Goal: Information Seeking & Learning: Learn about a topic

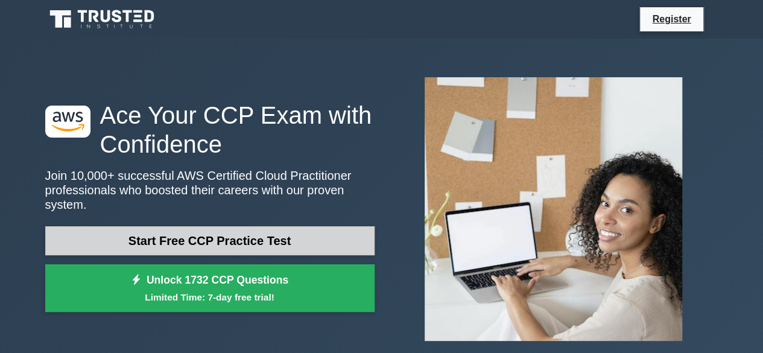
click at [200, 228] on link "Start Free CCP Practice Test" at bounding box center [209, 240] width 329 height 29
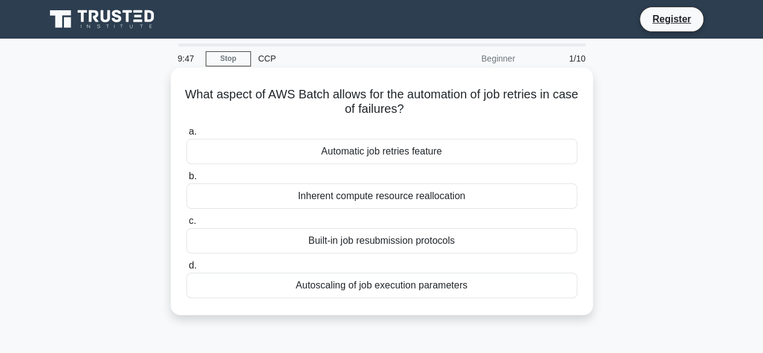
click at [371, 148] on div "Automatic job retries feature" at bounding box center [381, 151] width 391 height 25
click at [186, 136] on input "a. Automatic job retries feature" at bounding box center [186, 132] width 0 height 8
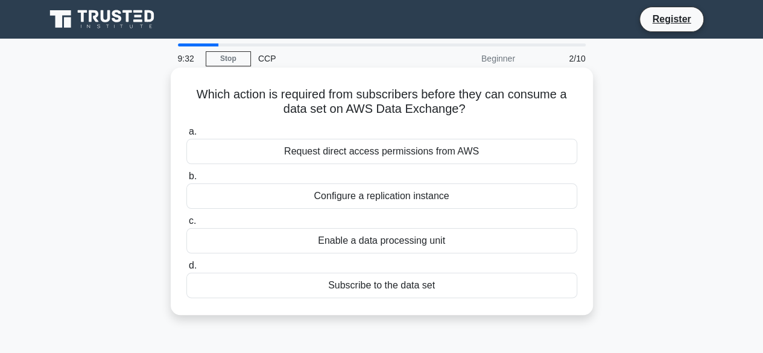
click at [388, 286] on div "Subscribe to the data set" at bounding box center [381, 284] width 391 height 25
click at [186, 269] on input "d. Subscribe to the data set" at bounding box center [186, 266] width 0 height 8
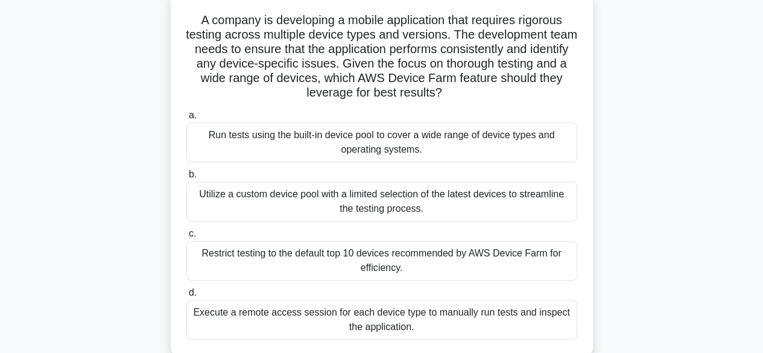
scroll to position [83, 0]
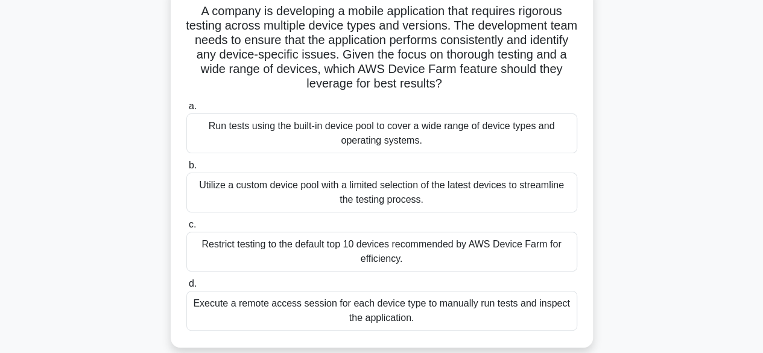
click at [411, 137] on div "Run tests using the built-in device pool to cover a wide range of device types …" at bounding box center [381, 133] width 391 height 40
click at [186, 110] on input "a. Run tests using the built-in device pool to cover a wide range of device typ…" at bounding box center [186, 106] width 0 height 8
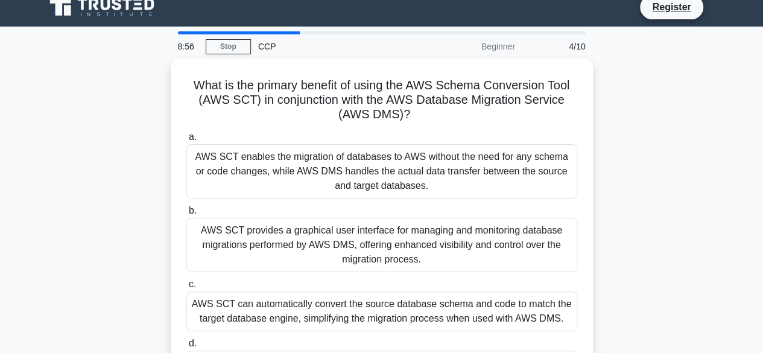
scroll to position [0, 0]
